Goal: Obtain resource: Download file/media

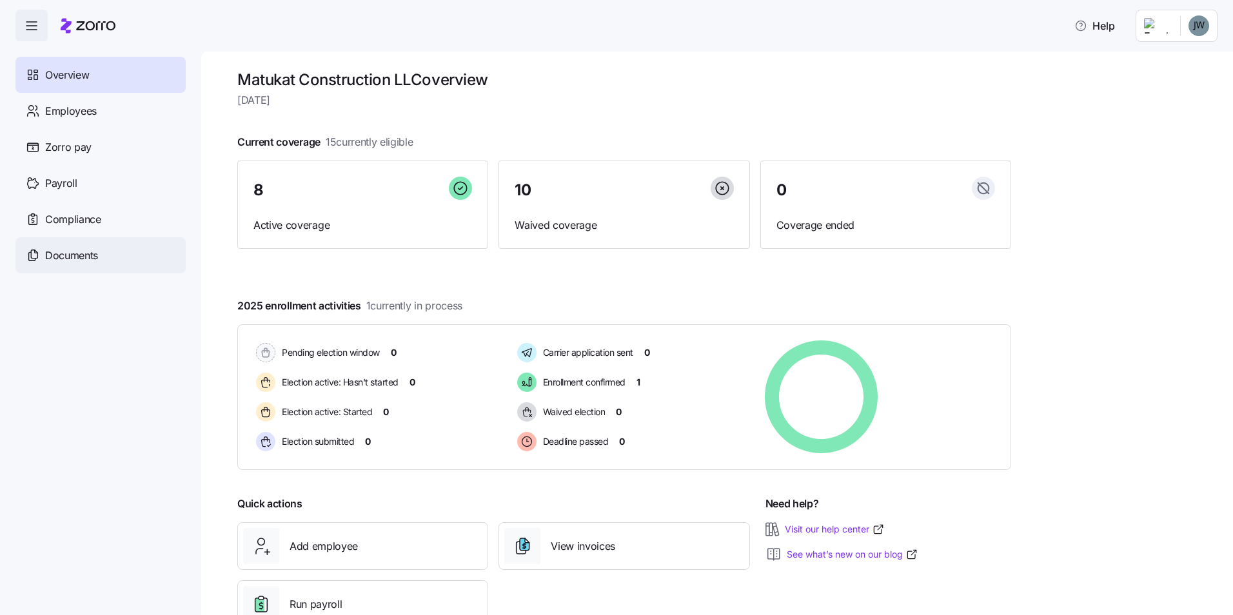
click at [75, 246] on div "Documents" at bounding box center [100, 255] width 170 height 36
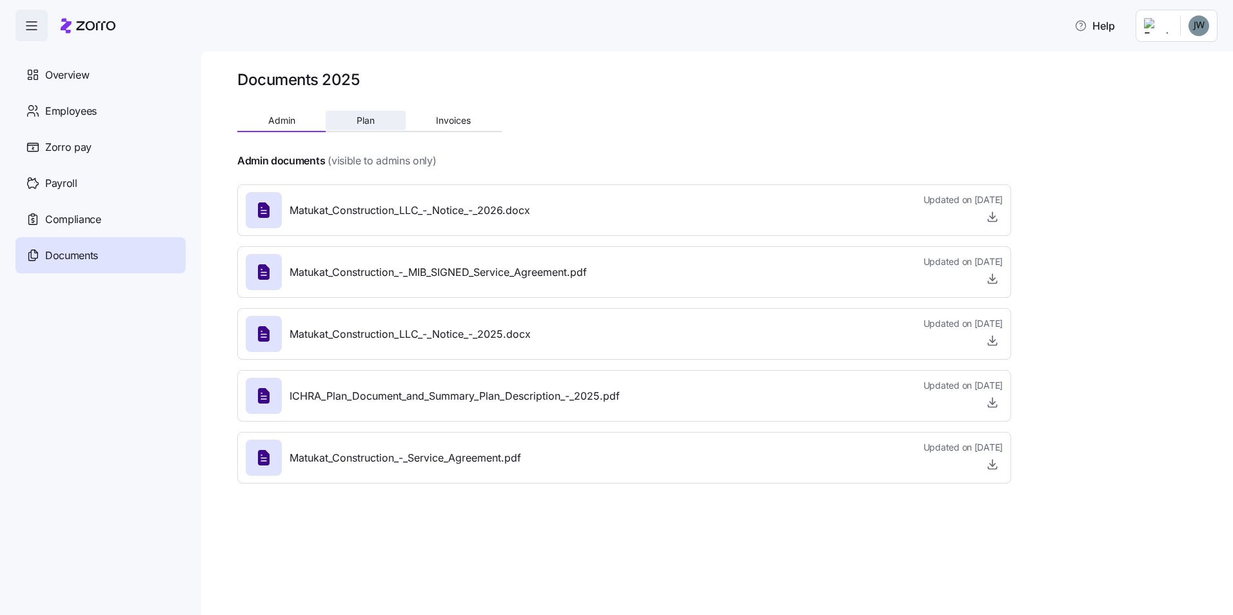
click at [384, 126] on button "Plan" at bounding box center [365, 120] width 79 height 19
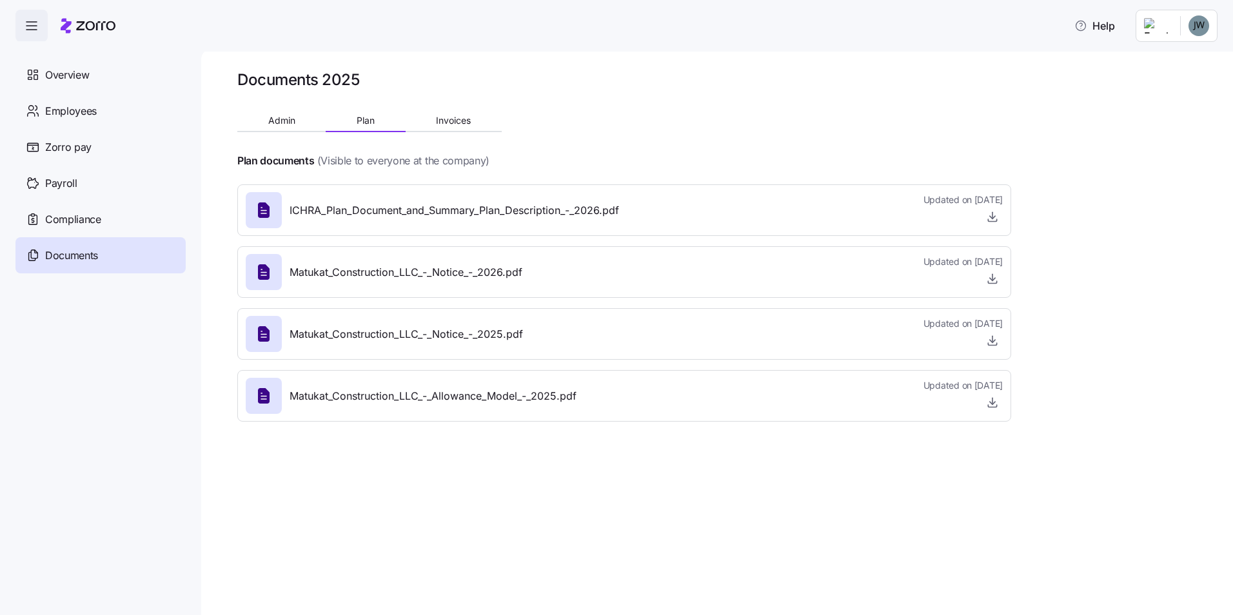
click at [979, 409] on div at bounding box center [962, 402] width 79 height 21
click at [990, 404] on icon "button" at bounding box center [992, 402] width 13 height 13
